Goal: Task Accomplishment & Management: Use online tool/utility

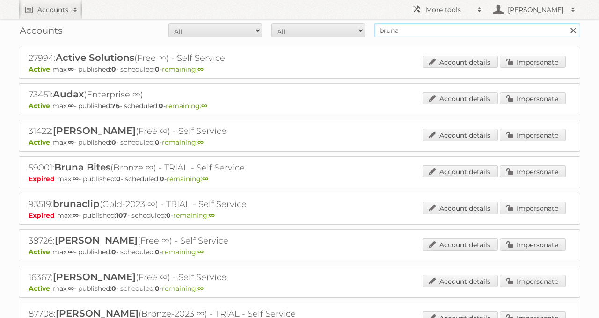
drag, startPoint x: 417, startPoint y: 30, endPoint x: 322, endPoint y: 27, distance: 95.0
click at [334, 28] on form "All Active Expired Pending All Paid Trials Self service bruna Search" at bounding box center [299, 30] width 561 height 14
type input "73451"
click at [565, 23] on input "Search" at bounding box center [572, 30] width 14 height 14
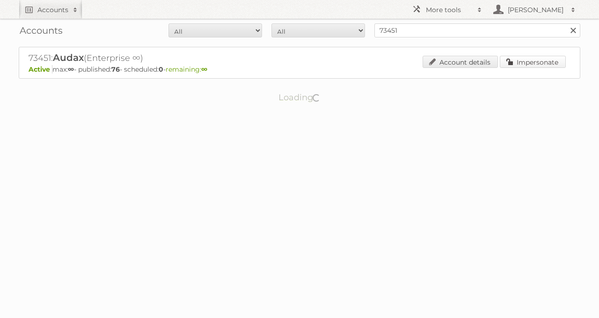
click at [504, 63] on link "Impersonate" at bounding box center [532, 62] width 66 height 12
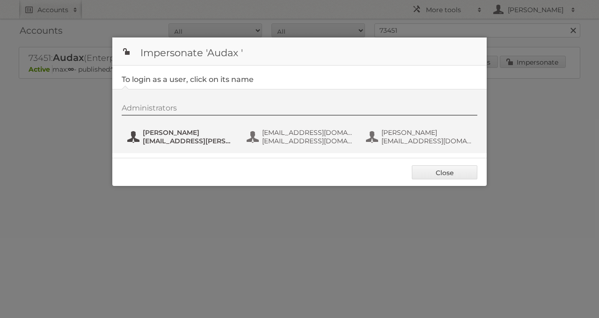
click at [189, 137] on span "[EMAIL_ADDRESS][PERSON_NAME][DOMAIN_NAME]" at bounding box center [188, 141] width 91 height 8
